Goal: Task Accomplishment & Management: Use online tool/utility

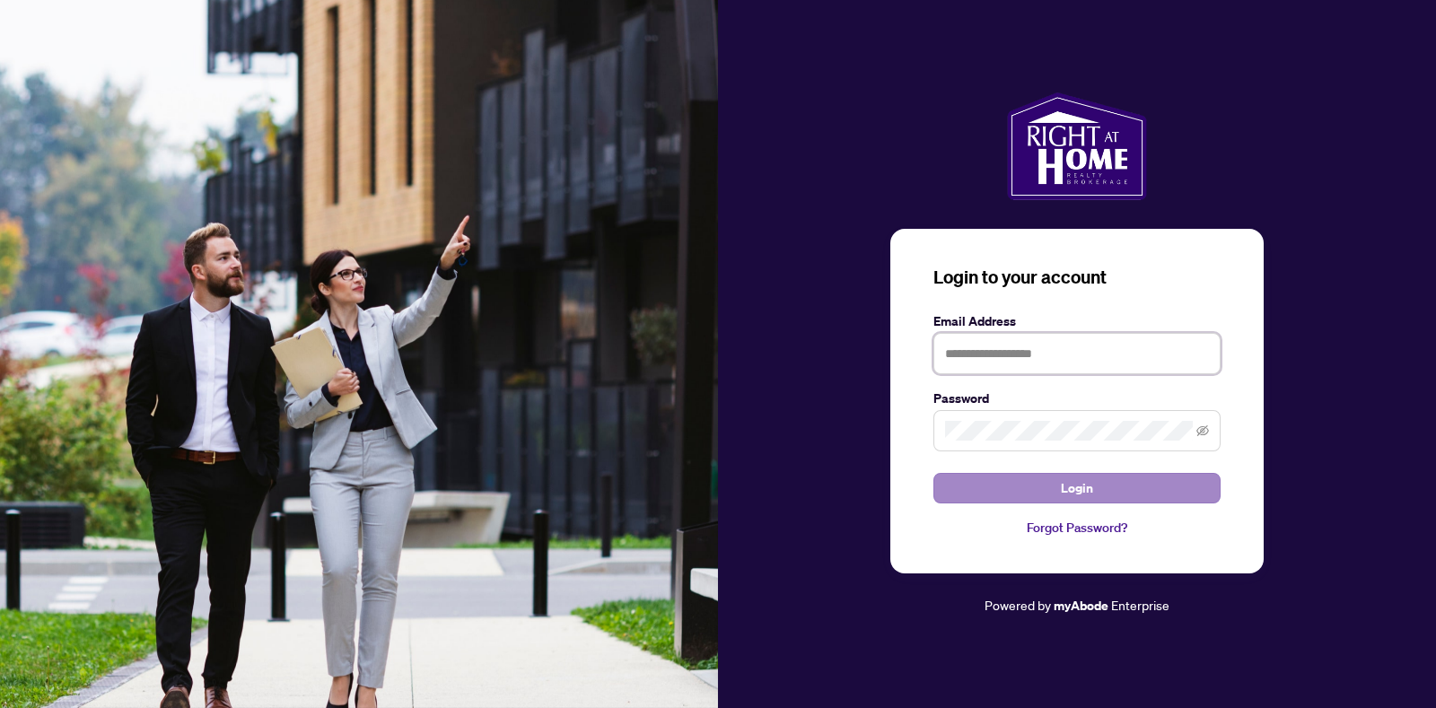
type input "**********"
click at [1069, 492] on span "Login" at bounding box center [1077, 488] width 32 height 29
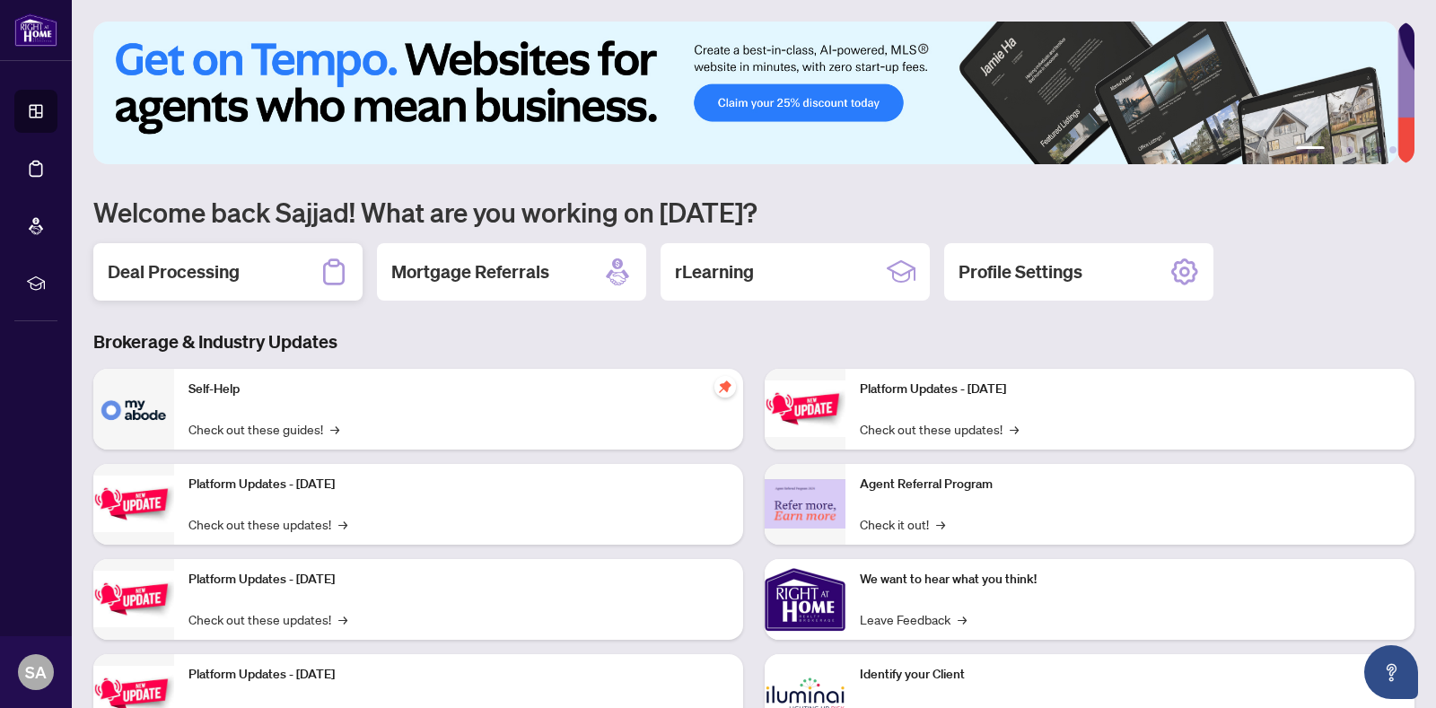
click at [206, 269] on h2 "Deal Processing" at bounding box center [174, 271] width 132 height 25
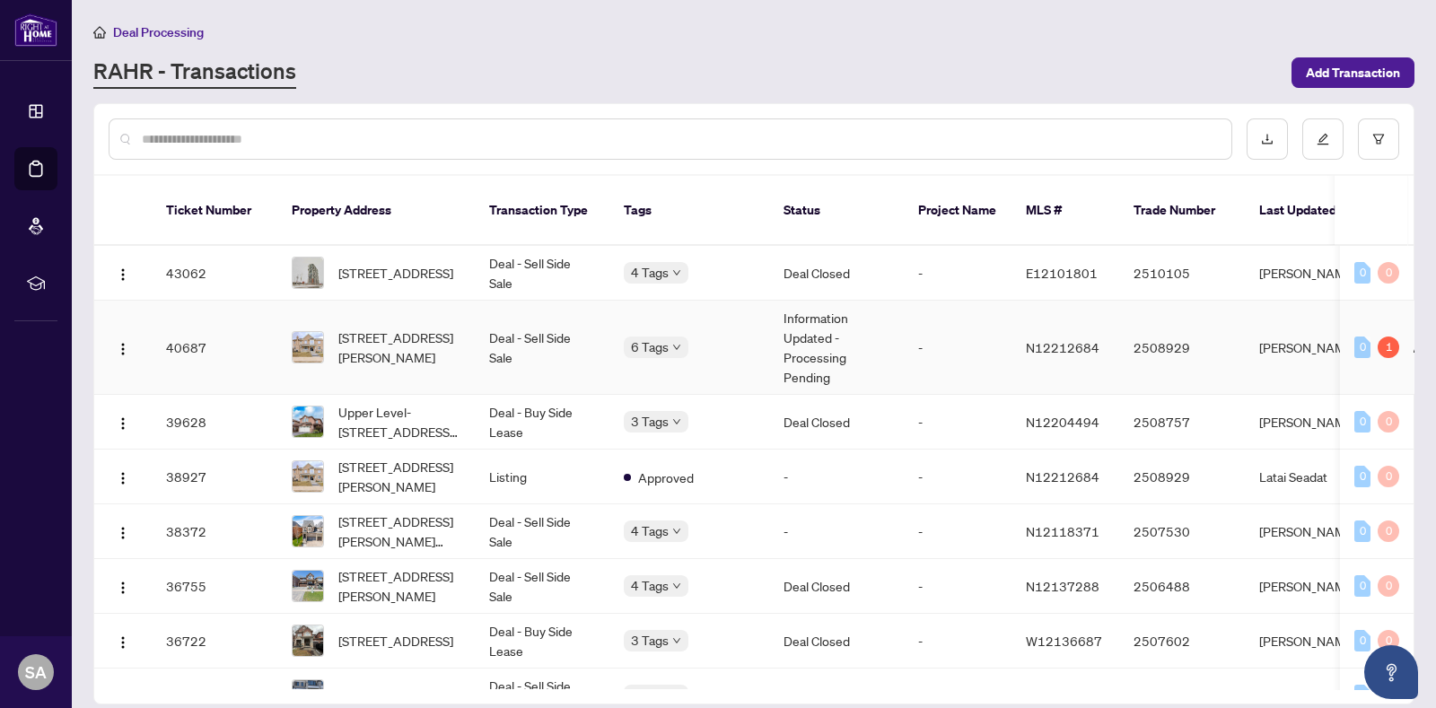
click at [189, 334] on td "40687" at bounding box center [215, 348] width 126 height 94
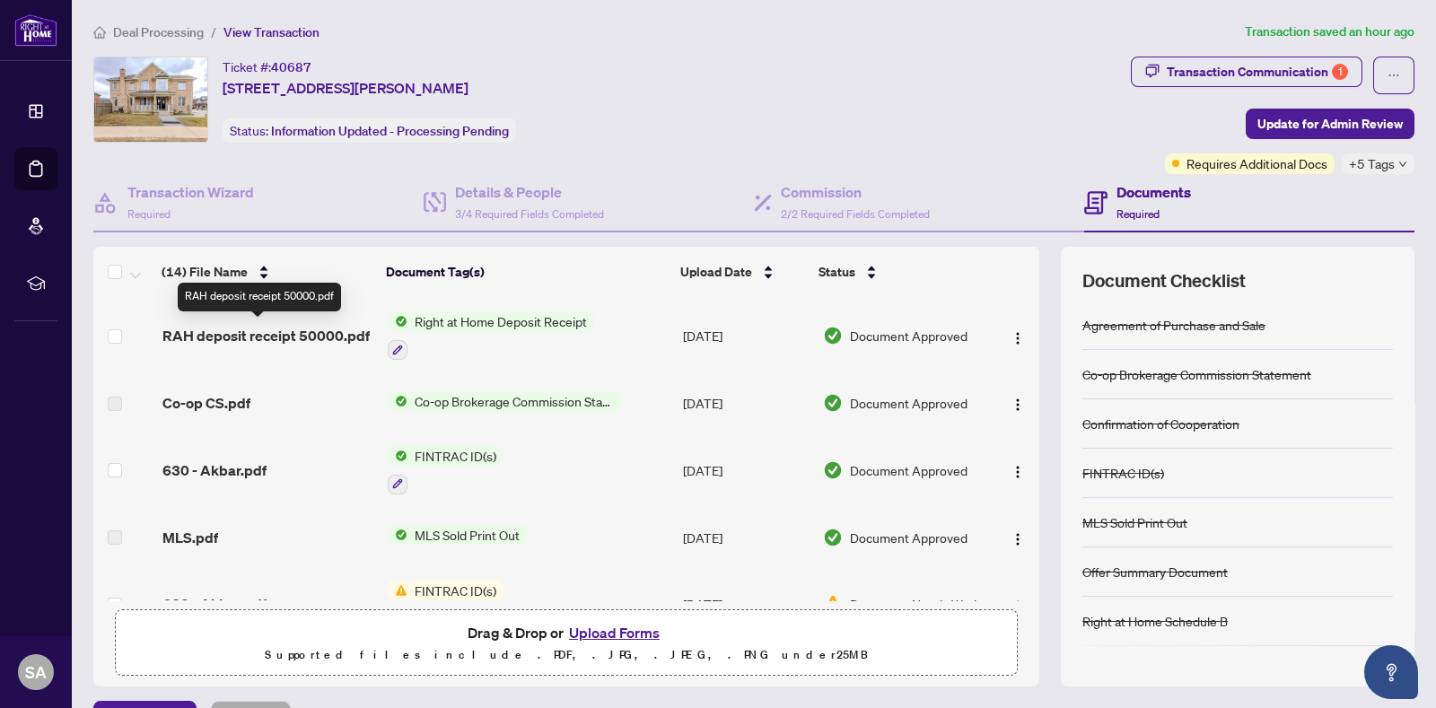
click at [342, 334] on span "RAH deposit receipt 50000.pdf" at bounding box center [265, 336] width 207 height 22
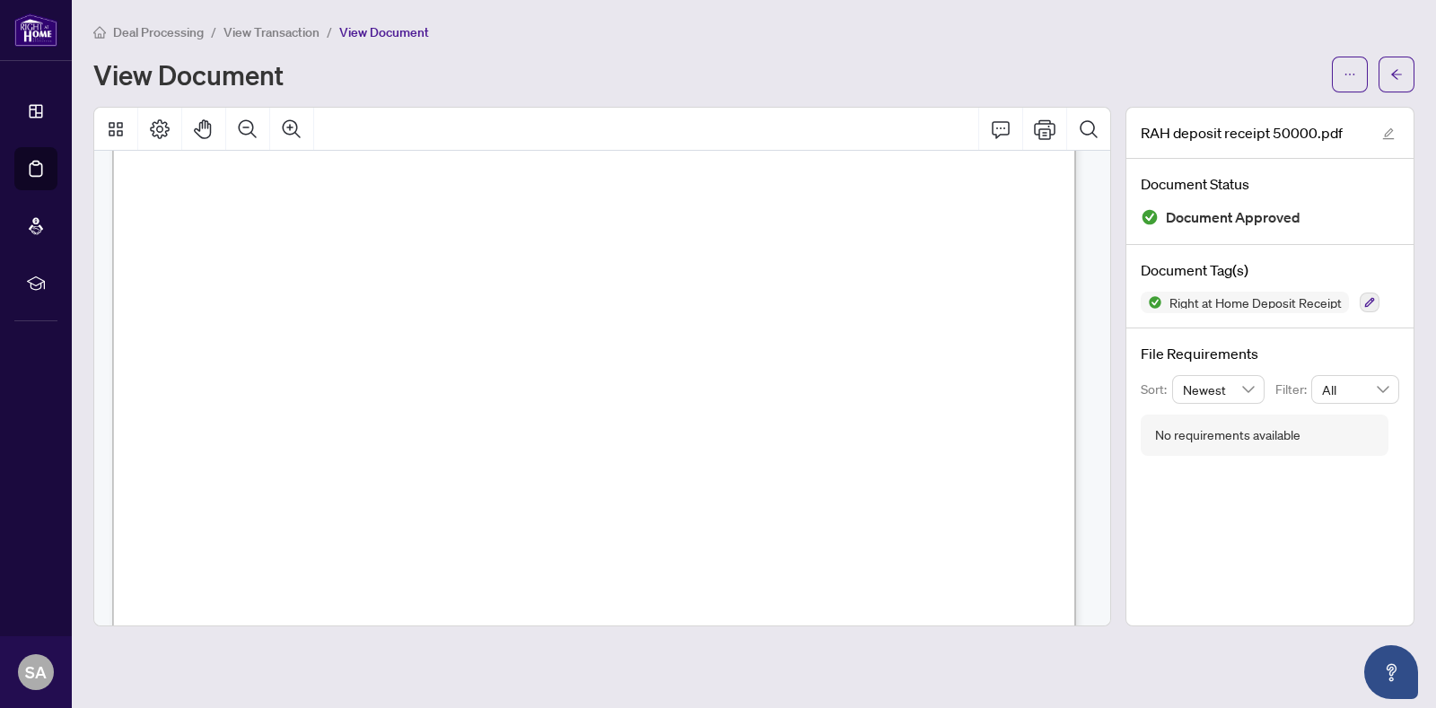
scroll to position [113, 0]
click at [1049, 138] on button "Print" at bounding box center [1044, 129] width 43 height 43
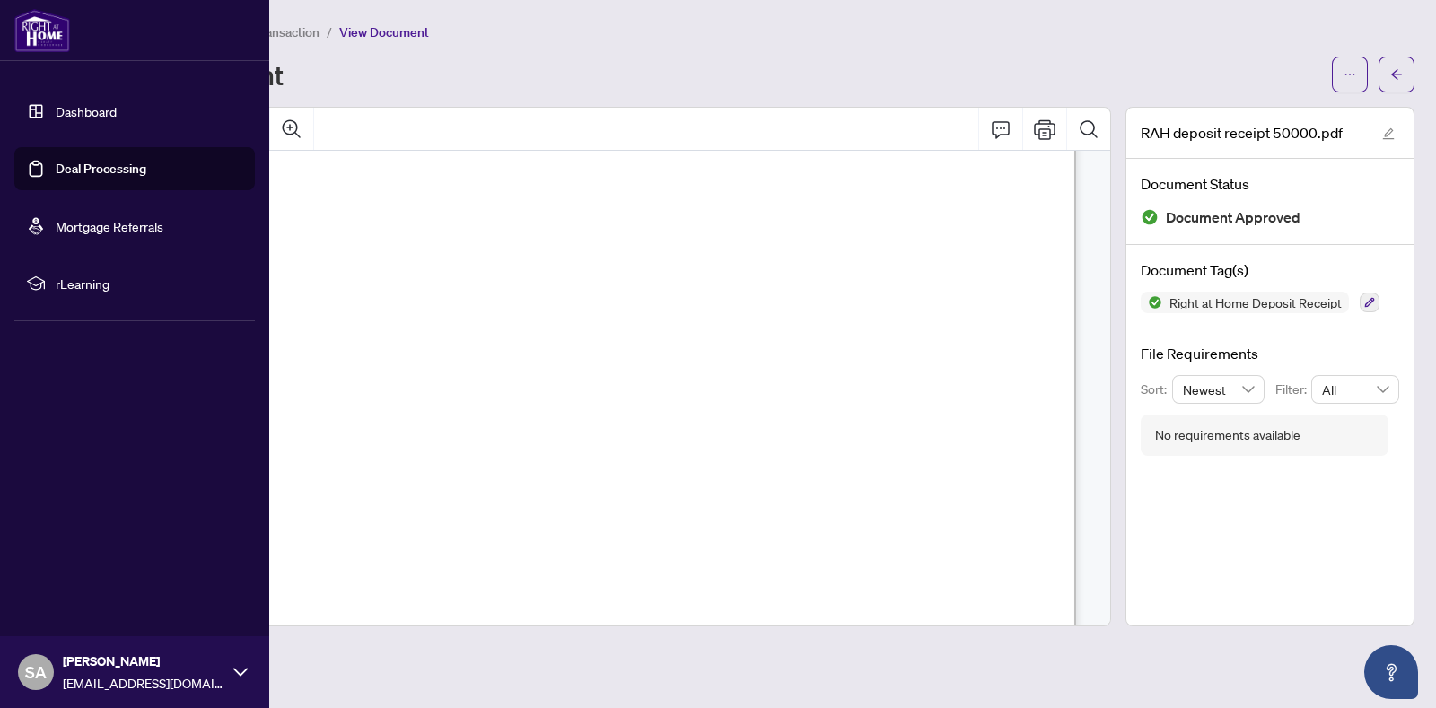
click at [76, 109] on link "Dashboard" at bounding box center [86, 111] width 61 height 16
